Goal: Transaction & Acquisition: Obtain resource

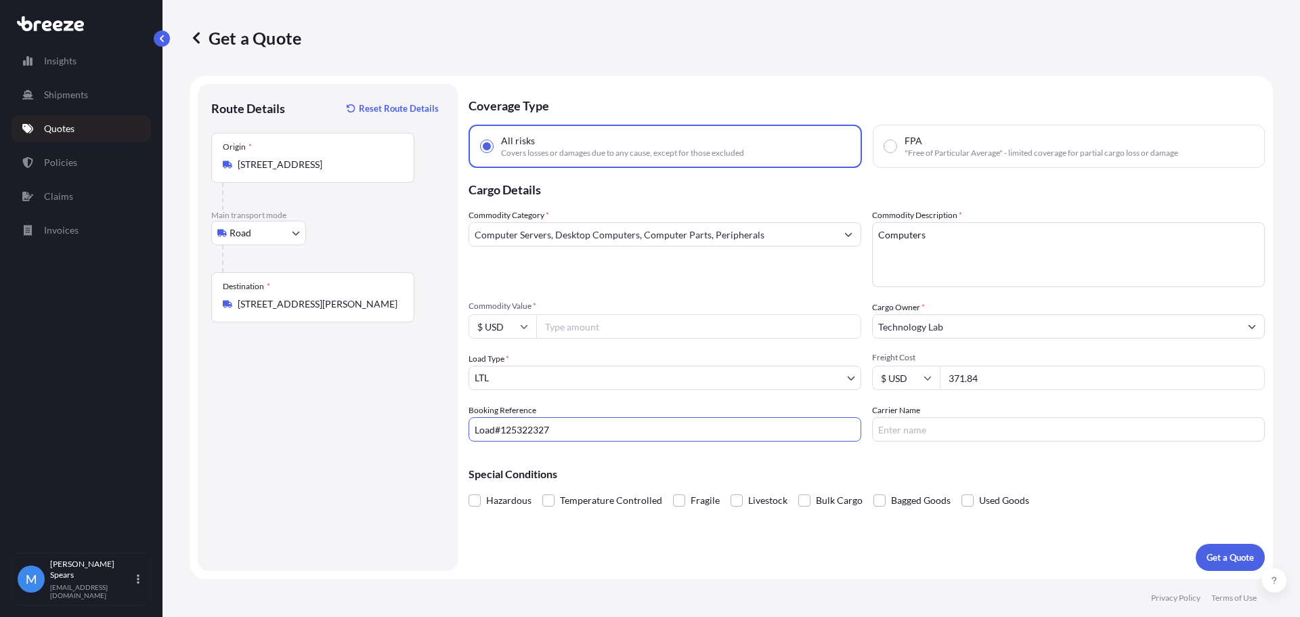
select select "Road"
select select "1"
click at [575, 329] on input "Commodity Value *" at bounding box center [698, 326] width 325 height 24
click at [846, 330] on input "Commodity Value *" at bounding box center [698, 326] width 325 height 24
click at [606, 325] on input "Commodity Value *" at bounding box center [698, 326] width 325 height 24
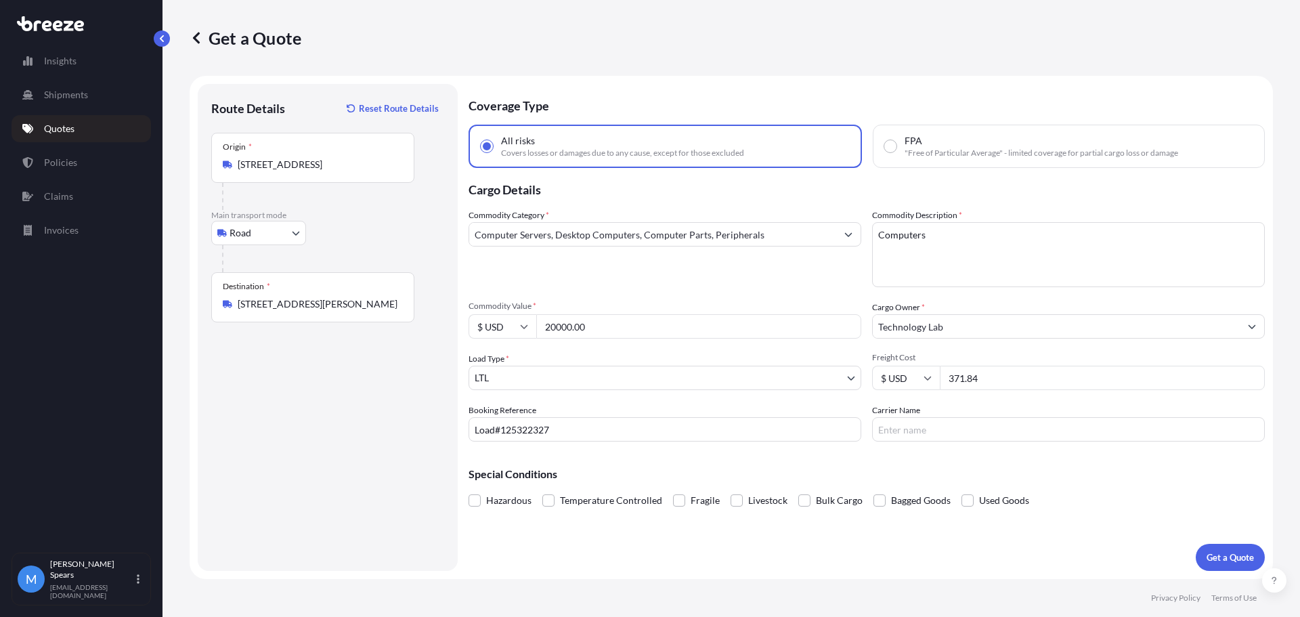
type input "20000.00"
click at [678, 311] on span "Commodity Value *" at bounding box center [664, 306] width 393 height 11
click at [678, 314] on input "20000.00" at bounding box center [698, 326] width 325 height 24
click at [669, 294] on div "Commodity Category * Computer Servers, Desktop Computers, Computer Parts, Perip…" at bounding box center [866, 324] width 796 height 233
click at [880, 238] on textarea "Computers" at bounding box center [1068, 254] width 393 height 65
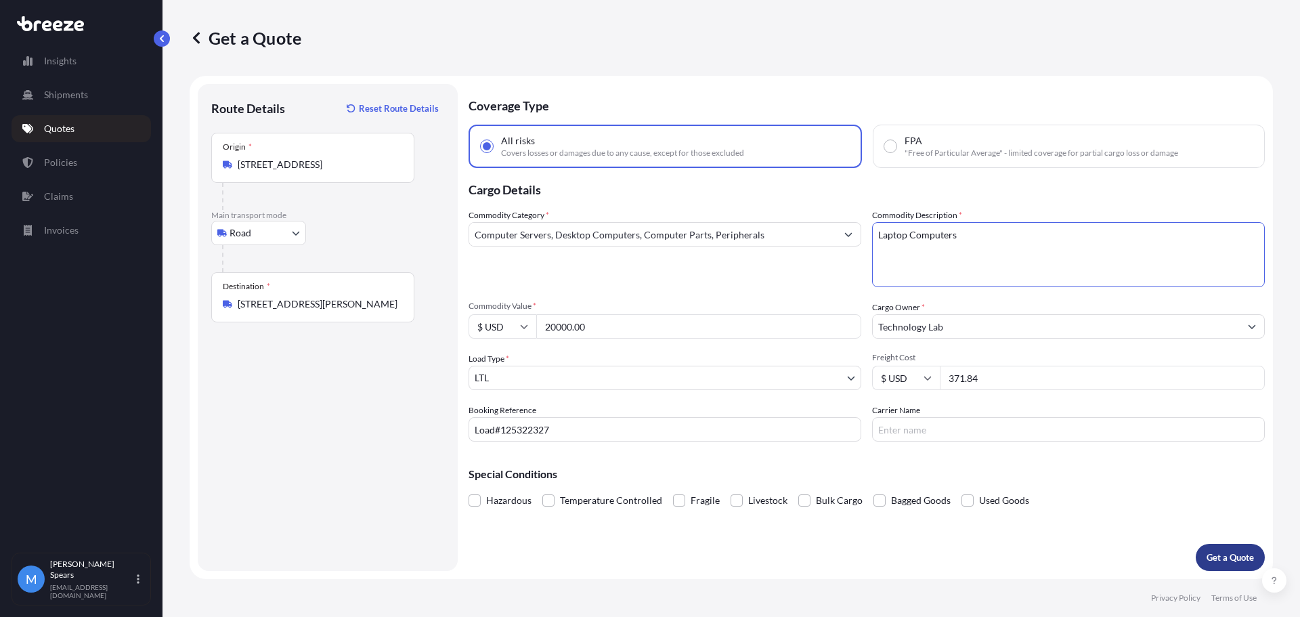
type textarea "Laptop Computers"
click at [1239, 556] on p "Get a Quote" at bounding box center [1229, 557] width 47 height 14
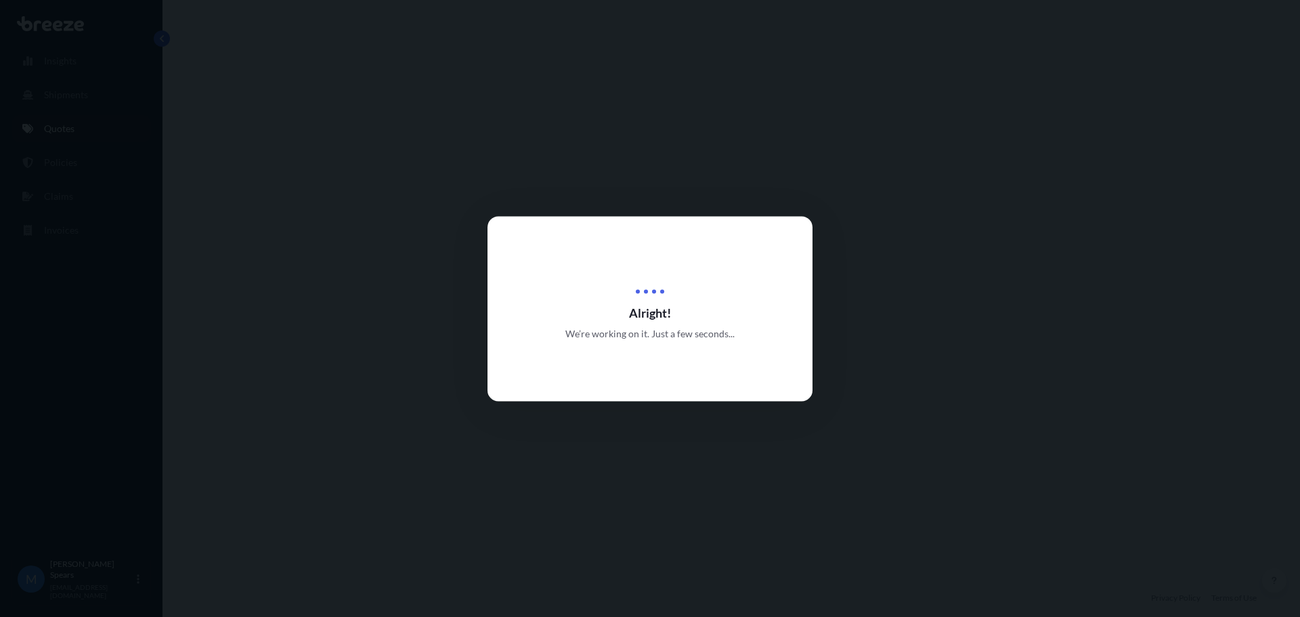
select select "Road"
select select "1"
